Goal: Task Accomplishment & Management: Use online tool/utility

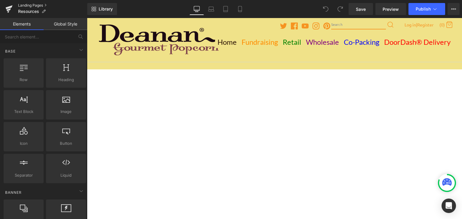
click at [19, 4] on link "Landing Pages" at bounding box center [52, 5] width 69 height 5
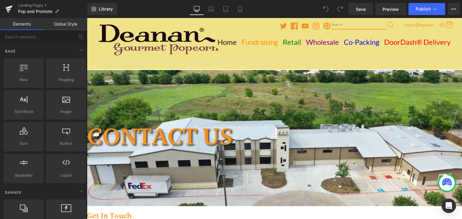
click at [87, 18] on icon at bounding box center [87, 18] width 0 height 0
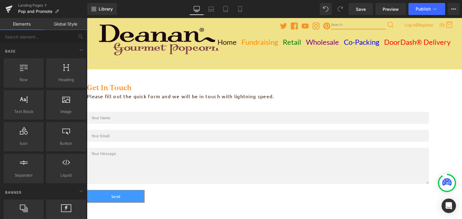
click at [87, 18] on icon at bounding box center [87, 18] width 0 height 0
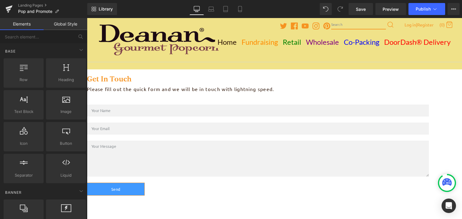
click at [87, 18] on icon at bounding box center [87, 18] width 0 height 0
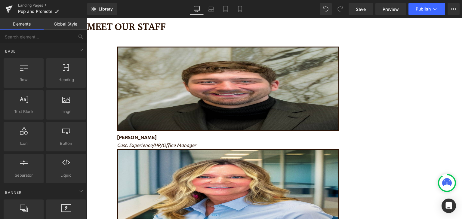
scroll to position [40, 0]
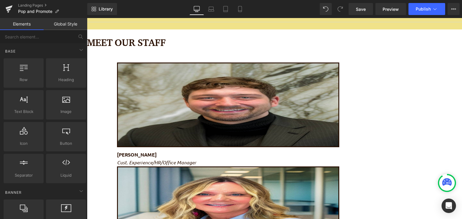
click at [87, 18] on icon at bounding box center [87, 18] width 0 height 0
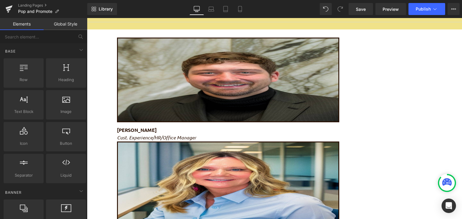
click at [87, 18] on icon at bounding box center [87, 18] width 0 height 0
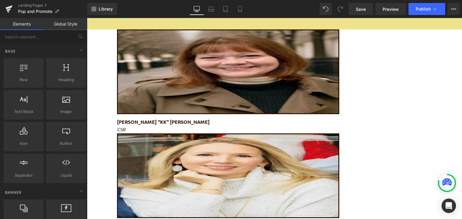
click at [87, 18] on link at bounding box center [87, 18] width 0 height 0
click at [87, 18] on icon at bounding box center [87, 18] width 0 height 0
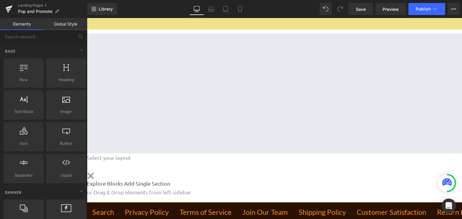
click at [87, 18] on icon at bounding box center [87, 18] width 0 height 0
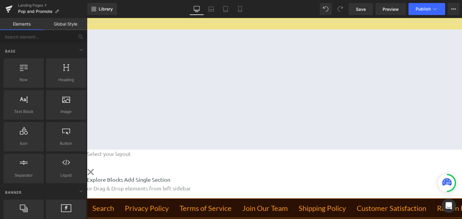
click at [87, 18] on link at bounding box center [87, 18] width 0 height 0
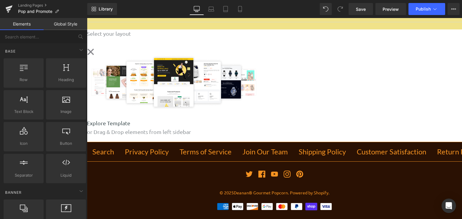
scroll to position [19, 0]
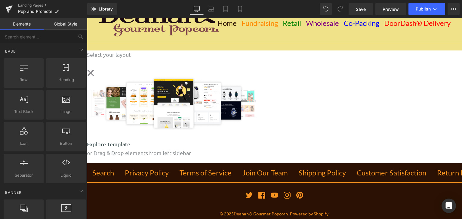
click at [249, 104] on img at bounding box center [174, 103] width 175 height 54
click at [202, 69] on div "Select your layout" at bounding box center [274, 104] width 375 height 107
click at [363, 10] on span "Save" at bounding box center [361, 9] width 10 height 6
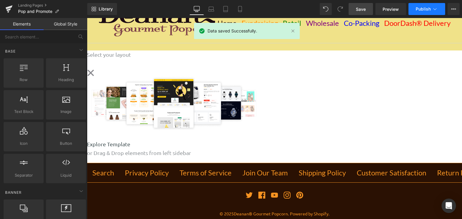
click at [426, 9] on span "Publish" at bounding box center [423, 9] width 15 height 5
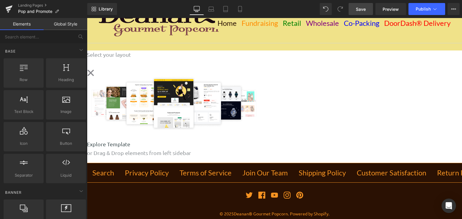
scroll to position [0, 0]
